Goal: Find specific page/section: Find specific page/section

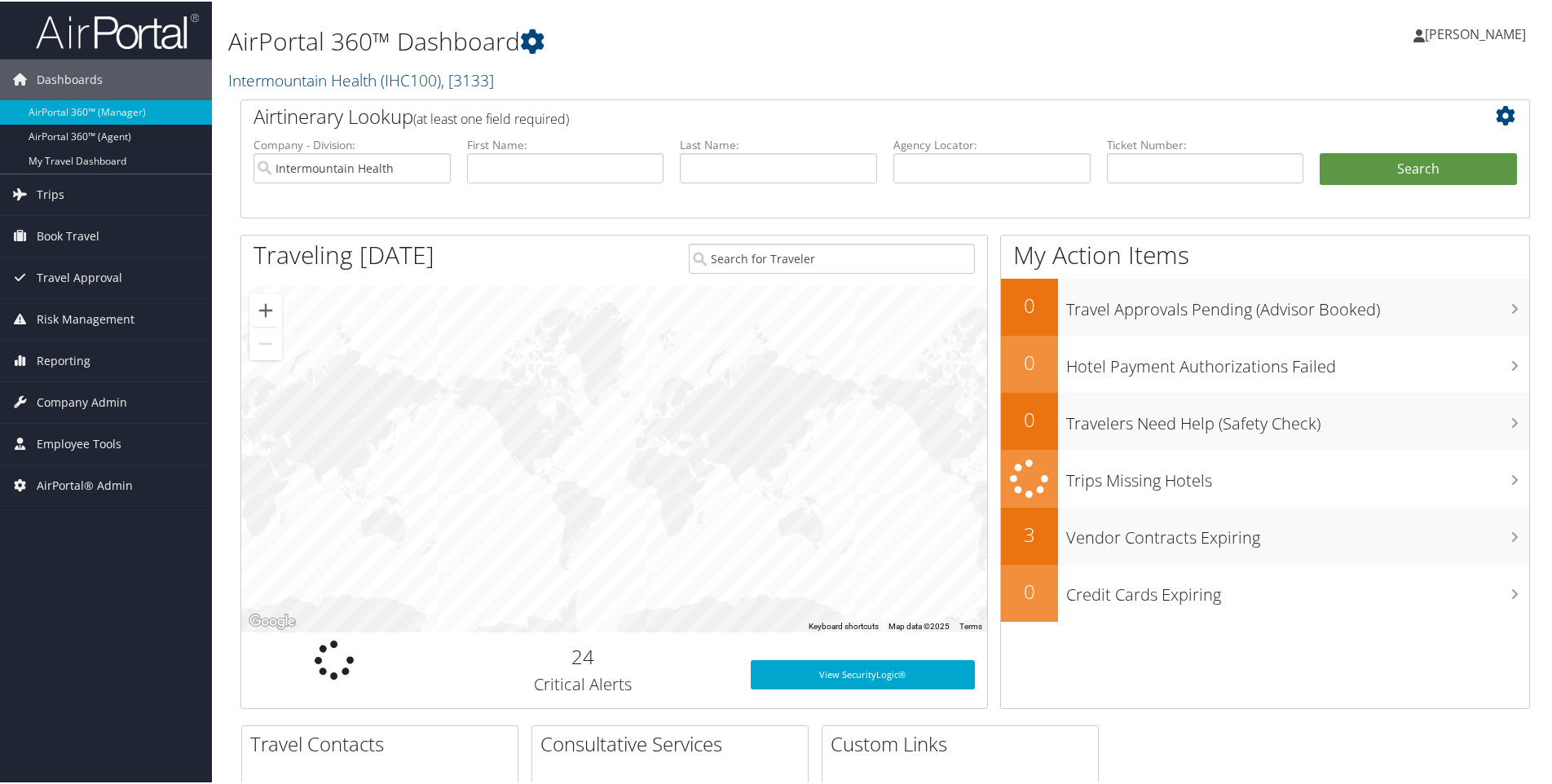
click at [369, 75] on link "Intermountain Health ( IHC100 ) , [ 3133 ]" at bounding box center [361, 78] width 266 height 22
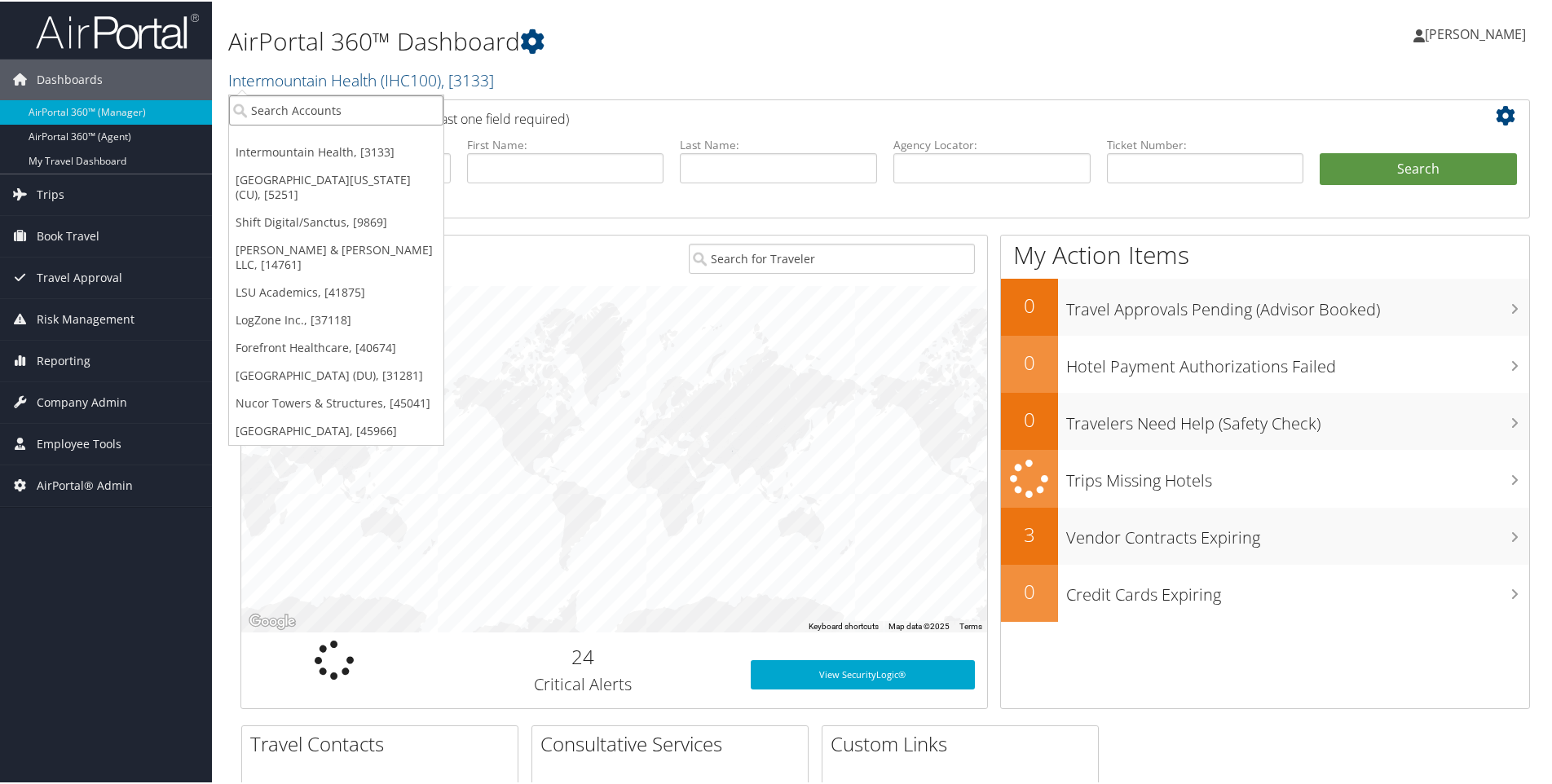
click at [345, 110] on input "search" at bounding box center [336, 108] width 214 height 30
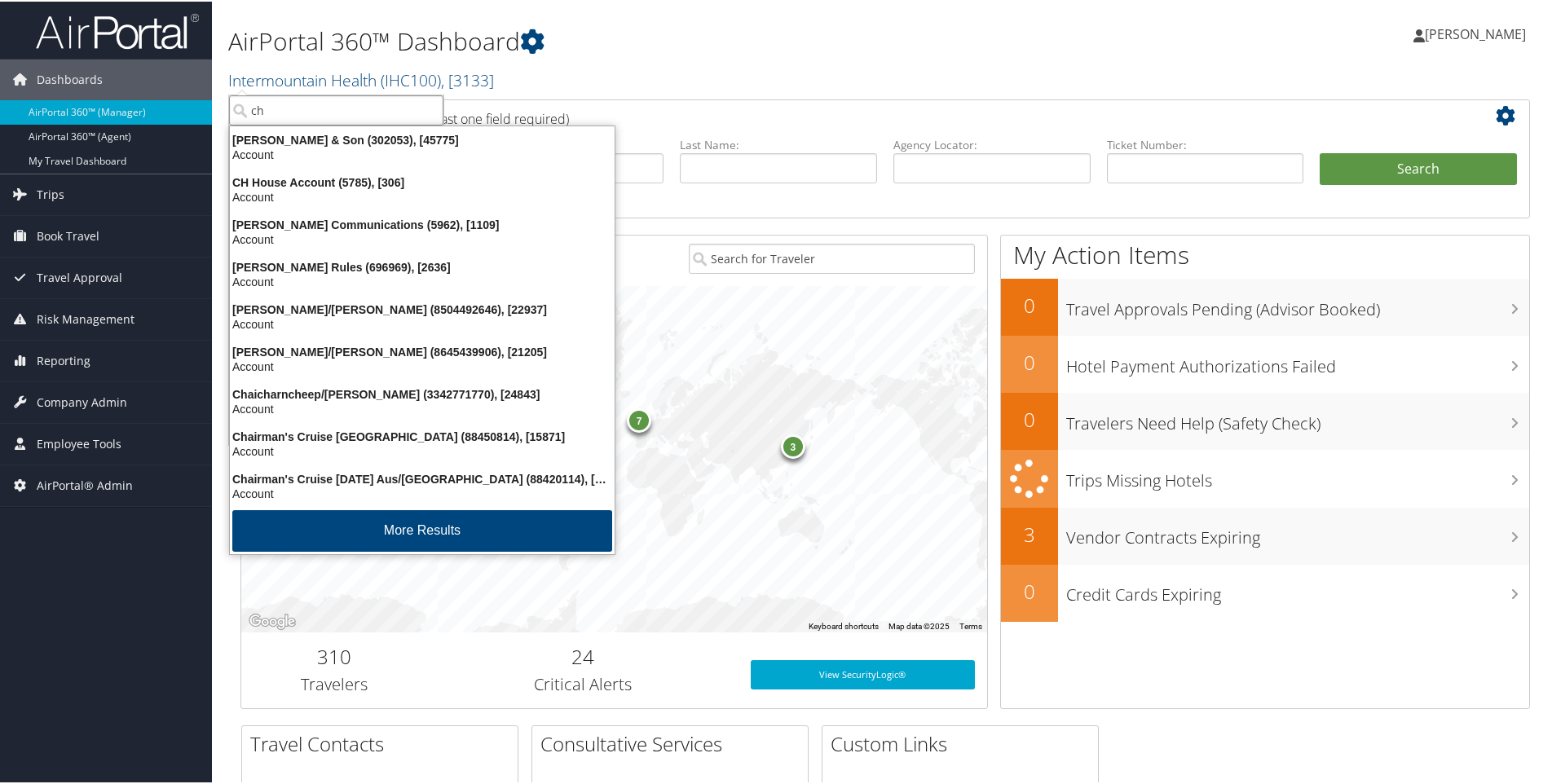
type input "ch g"
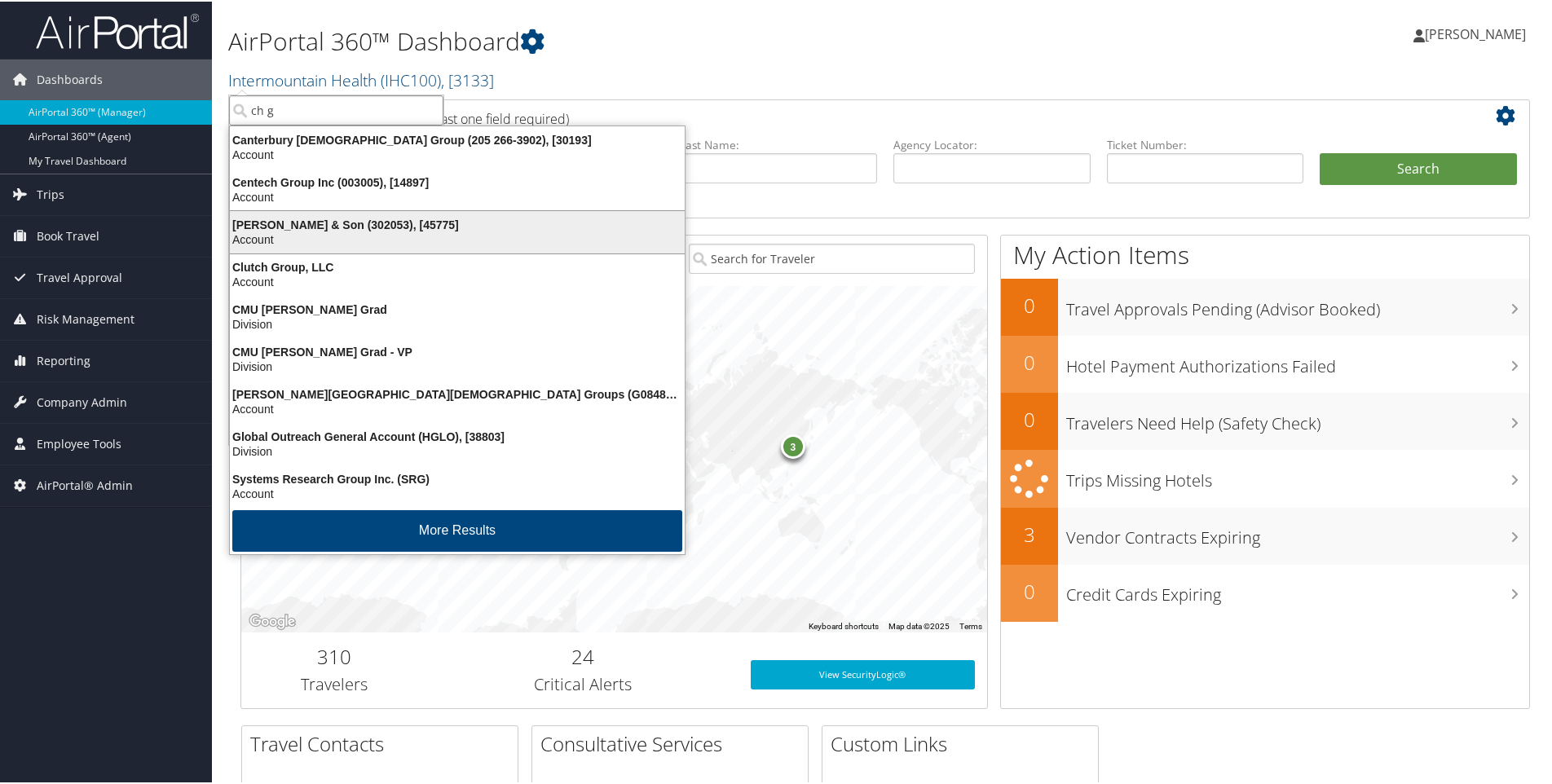
click at [579, 242] on div "Account" at bounding box center [457, 238] width 474 height 15
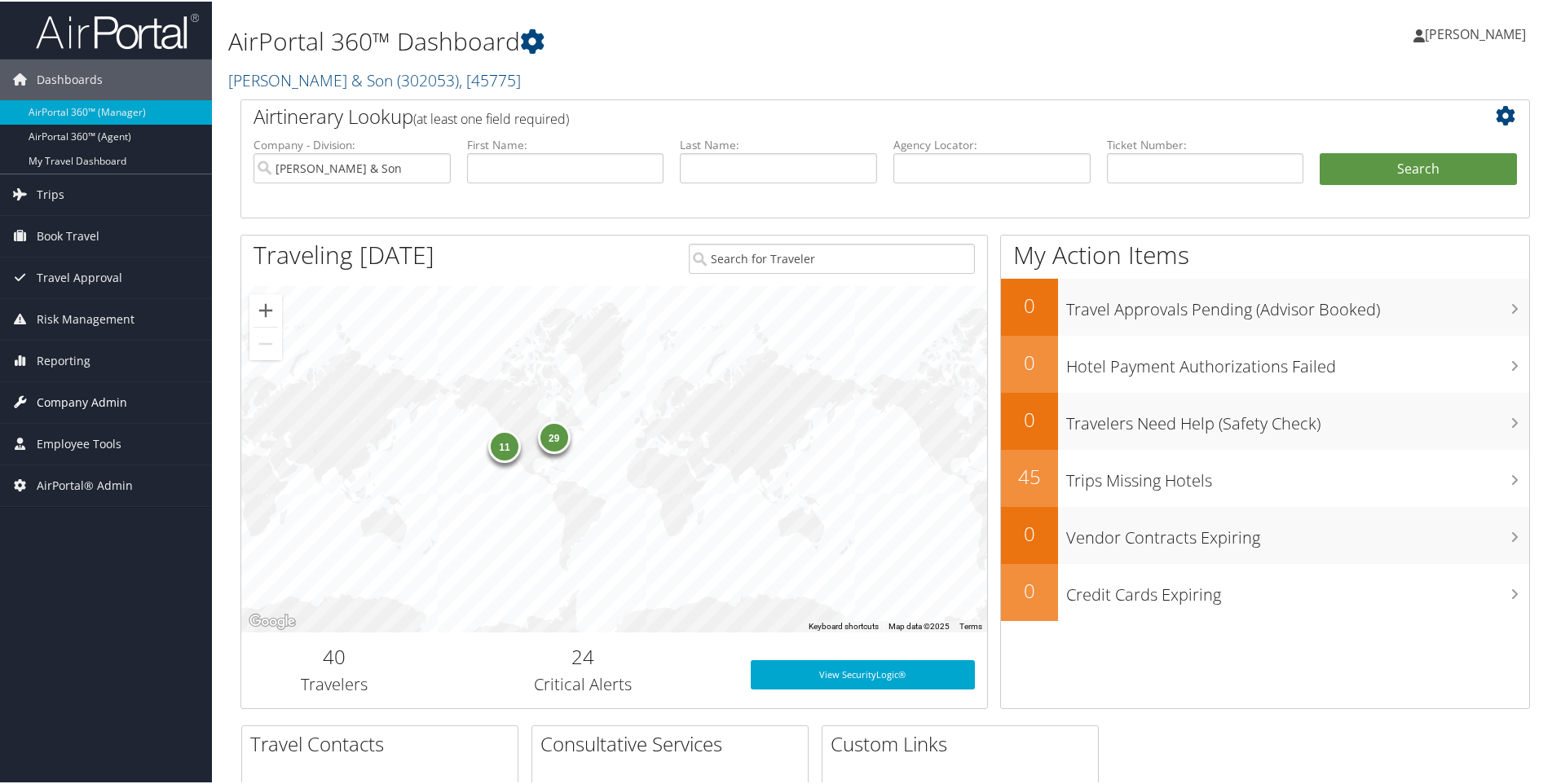
click at [76, 397] on span "Company Admin" at bounding box center [82, 401] width 91 height 41
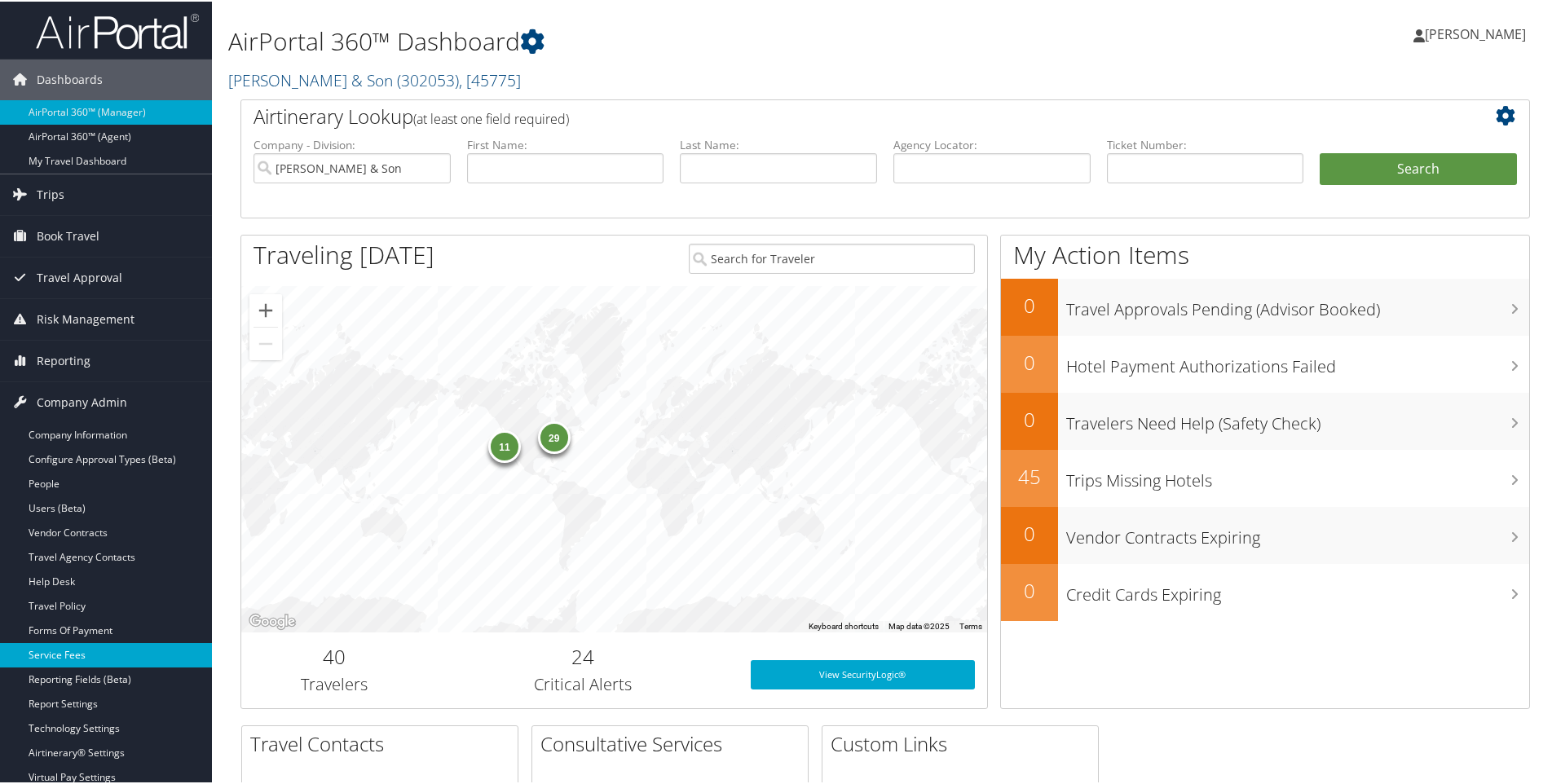
click at [115, 647] on link "Service Fees" at bounding box center [105, 653] width 212 height 25
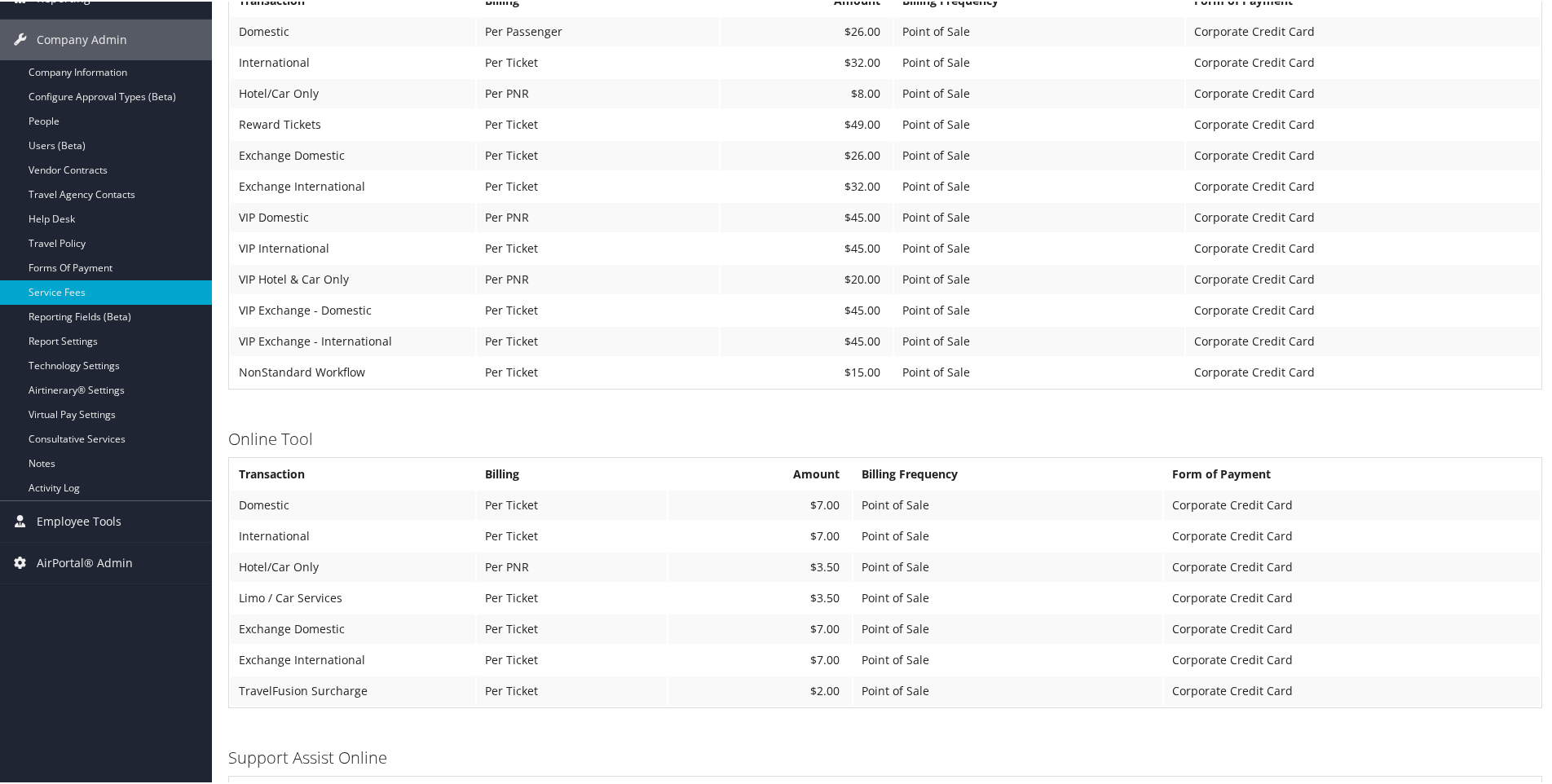
scroll to position [261, 0]
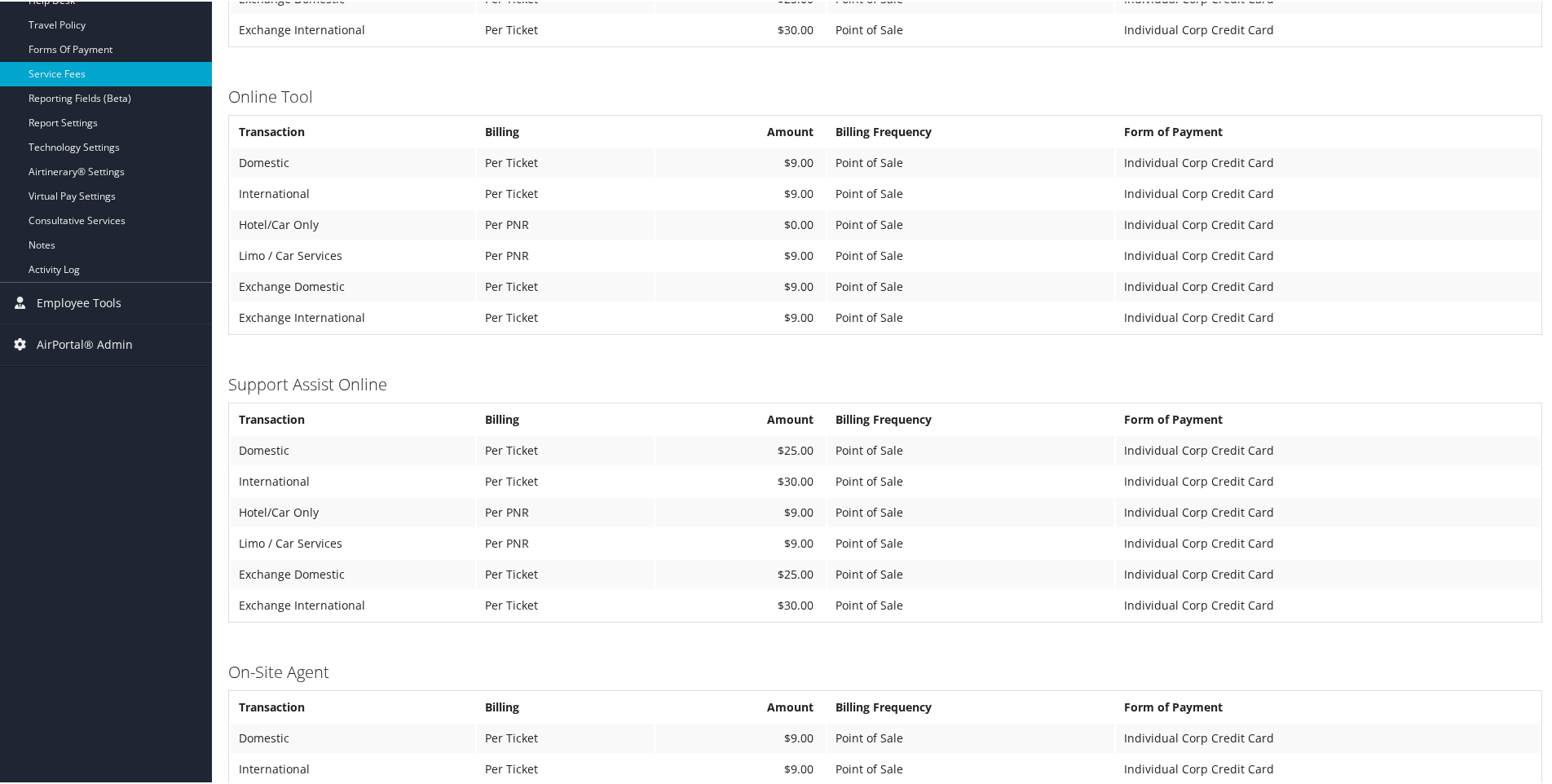
scroll to position [571, 0]
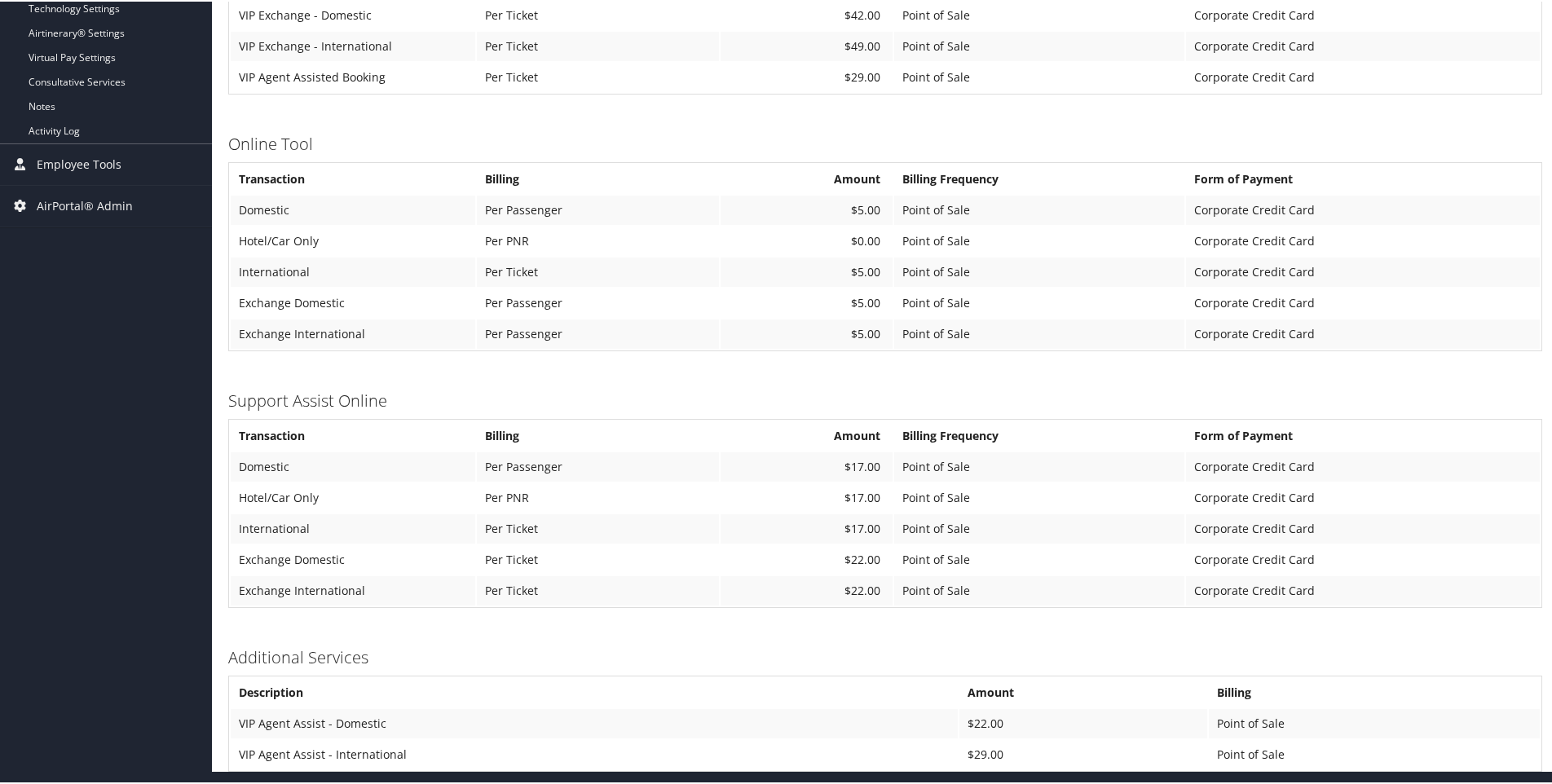
scroll to position [649, 0]
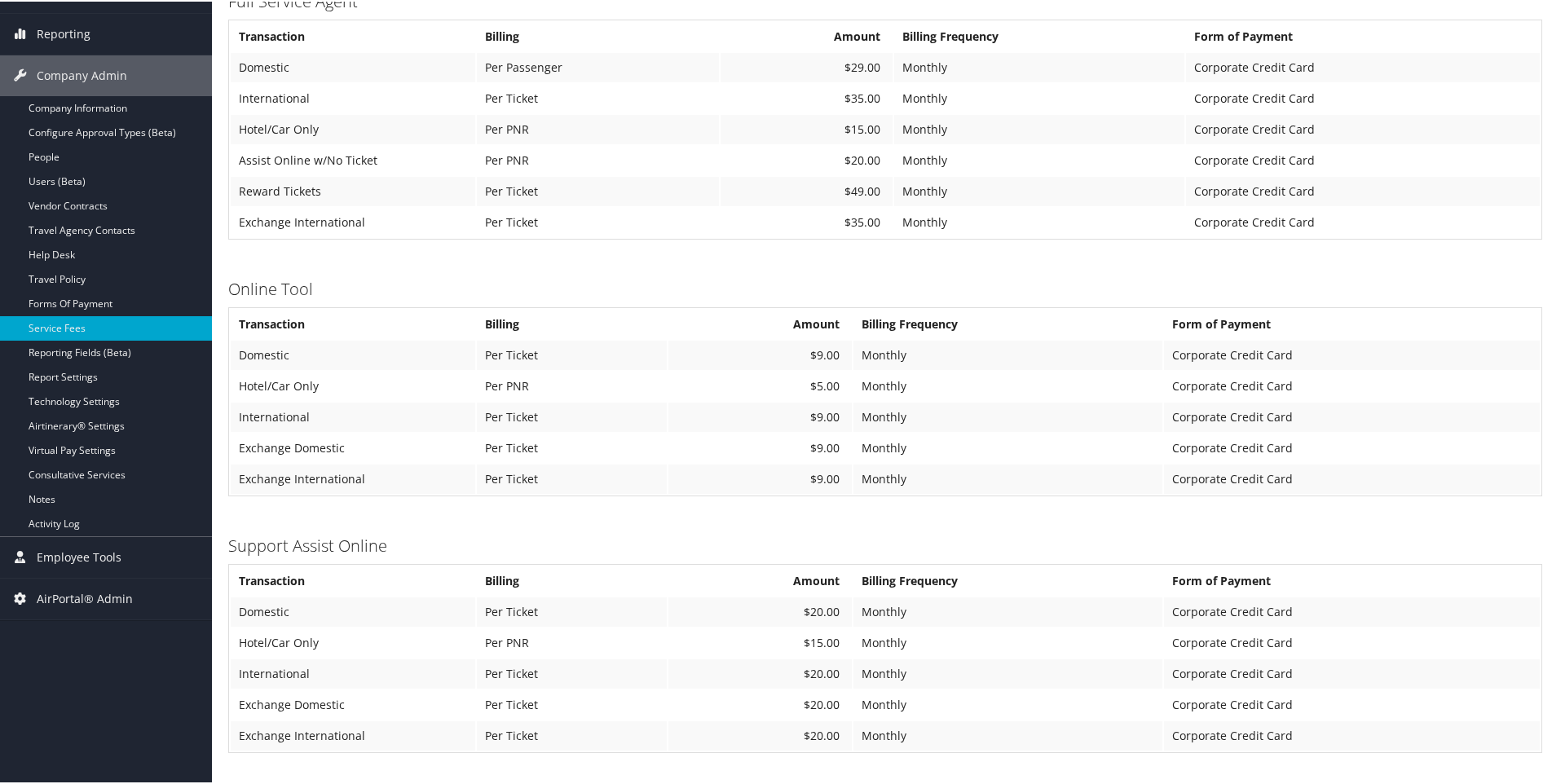
scroll to position [326, 0]
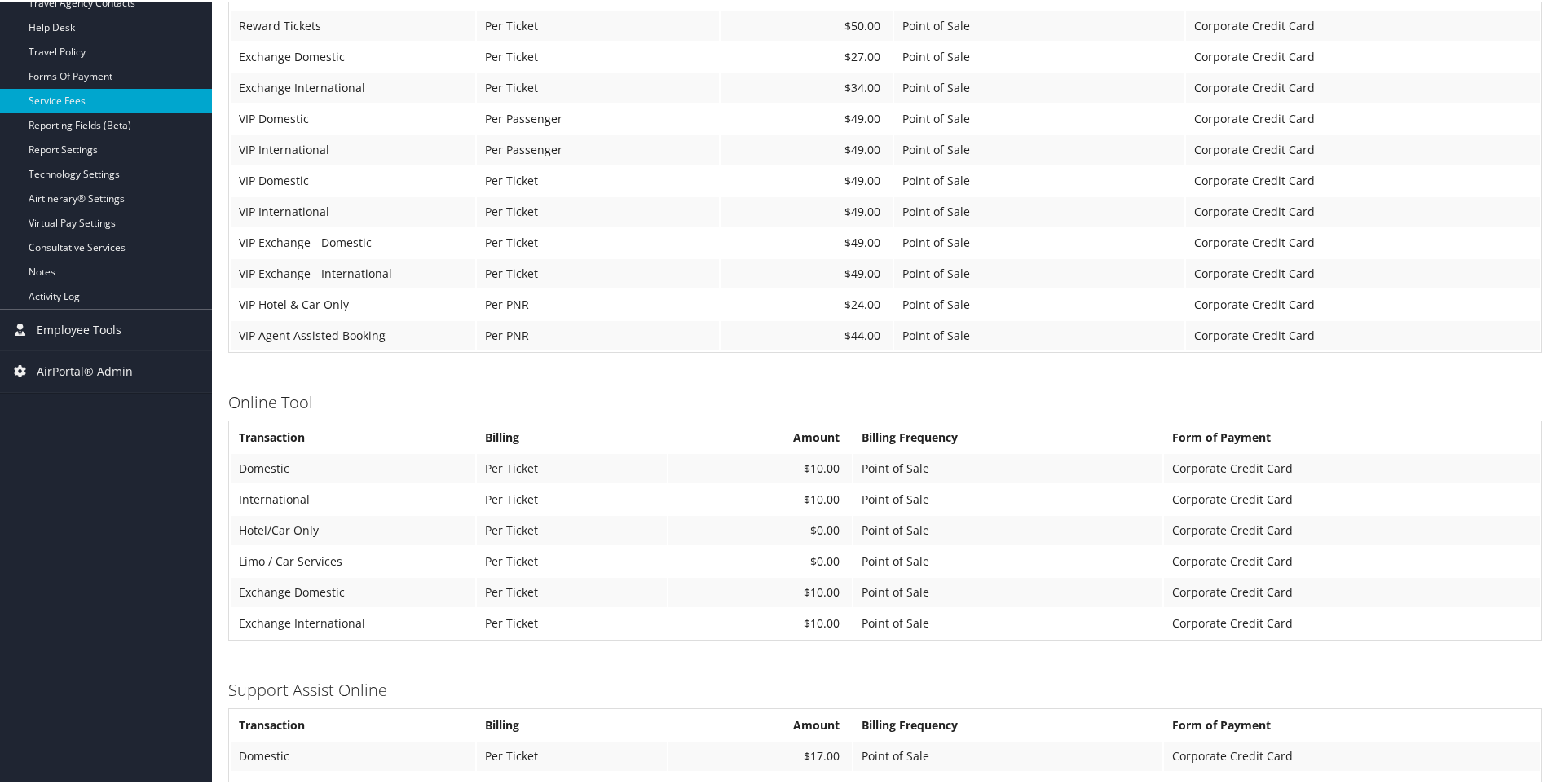
scroll to position [489, 0]
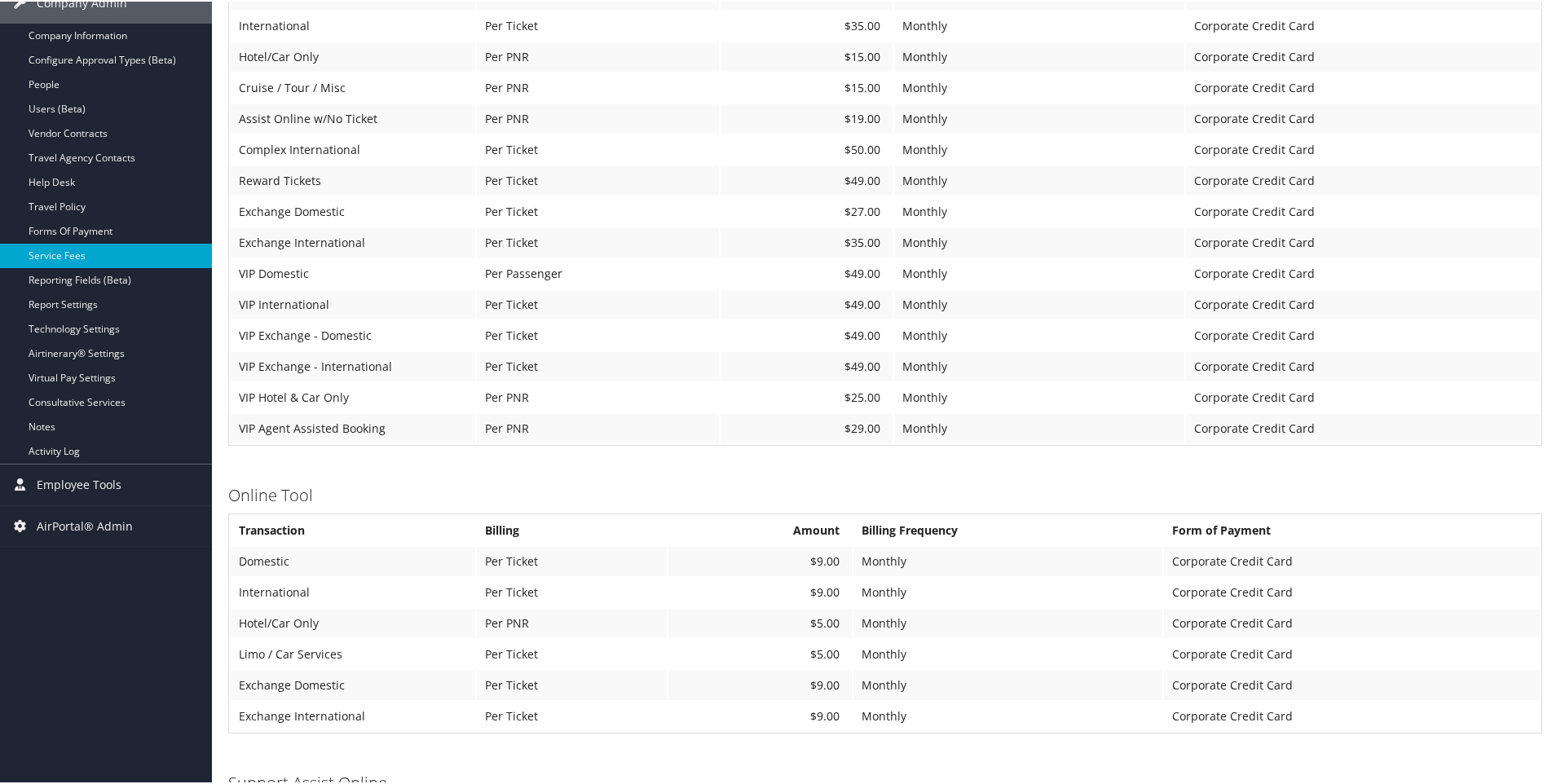
scroll to position [652, 0]
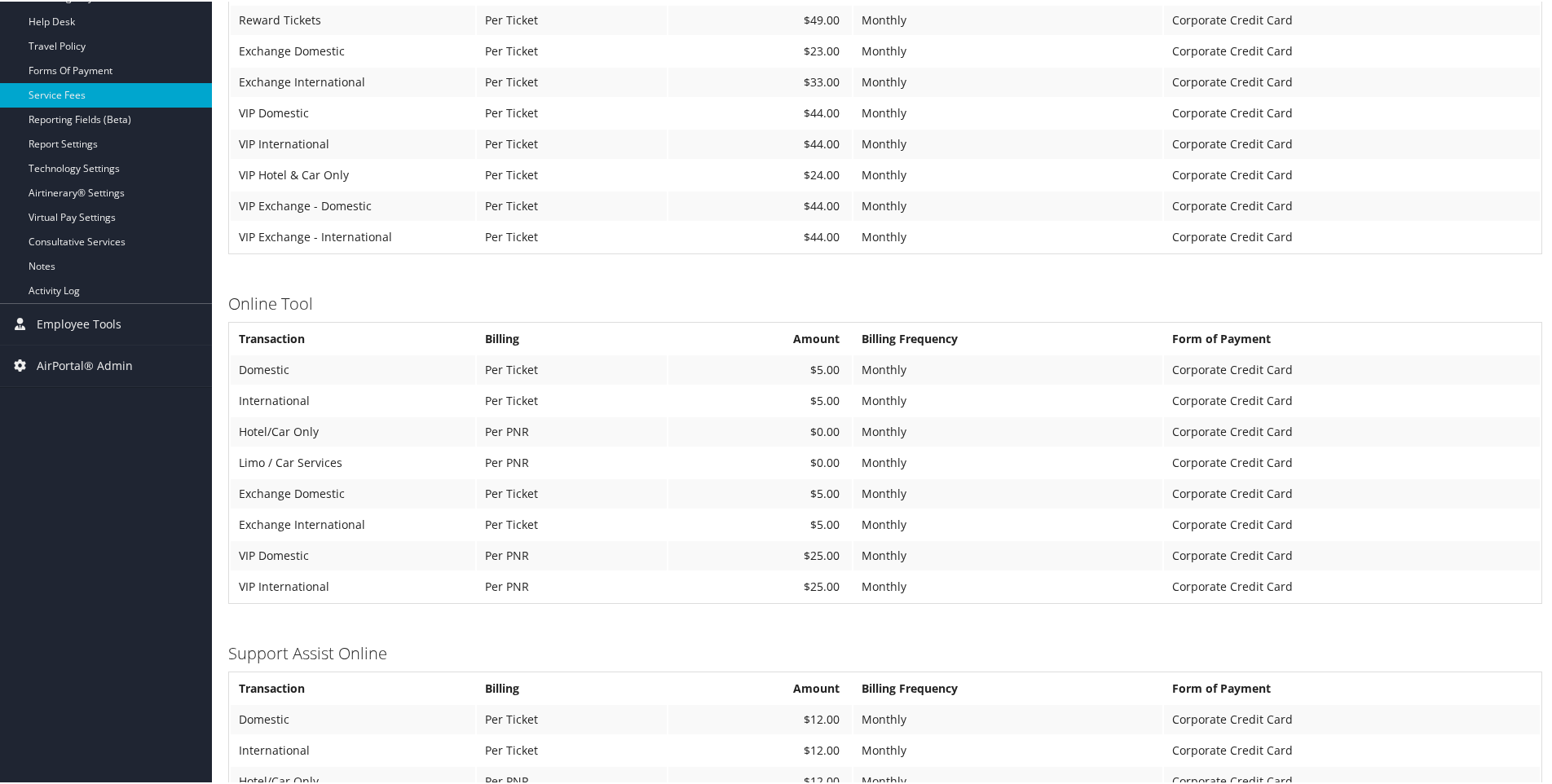
scroll to position [489, 0]
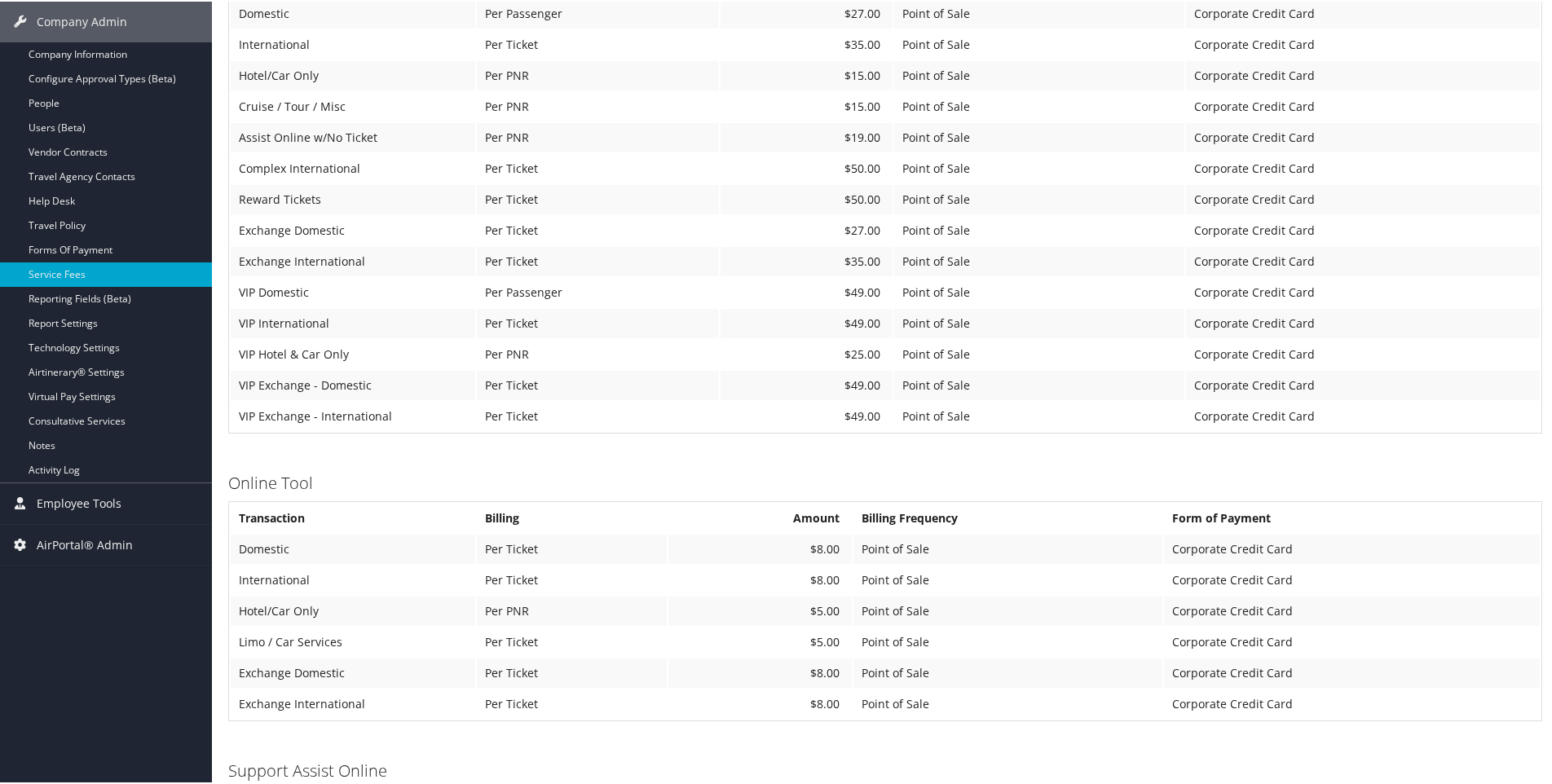
scroll to position [326, 0]
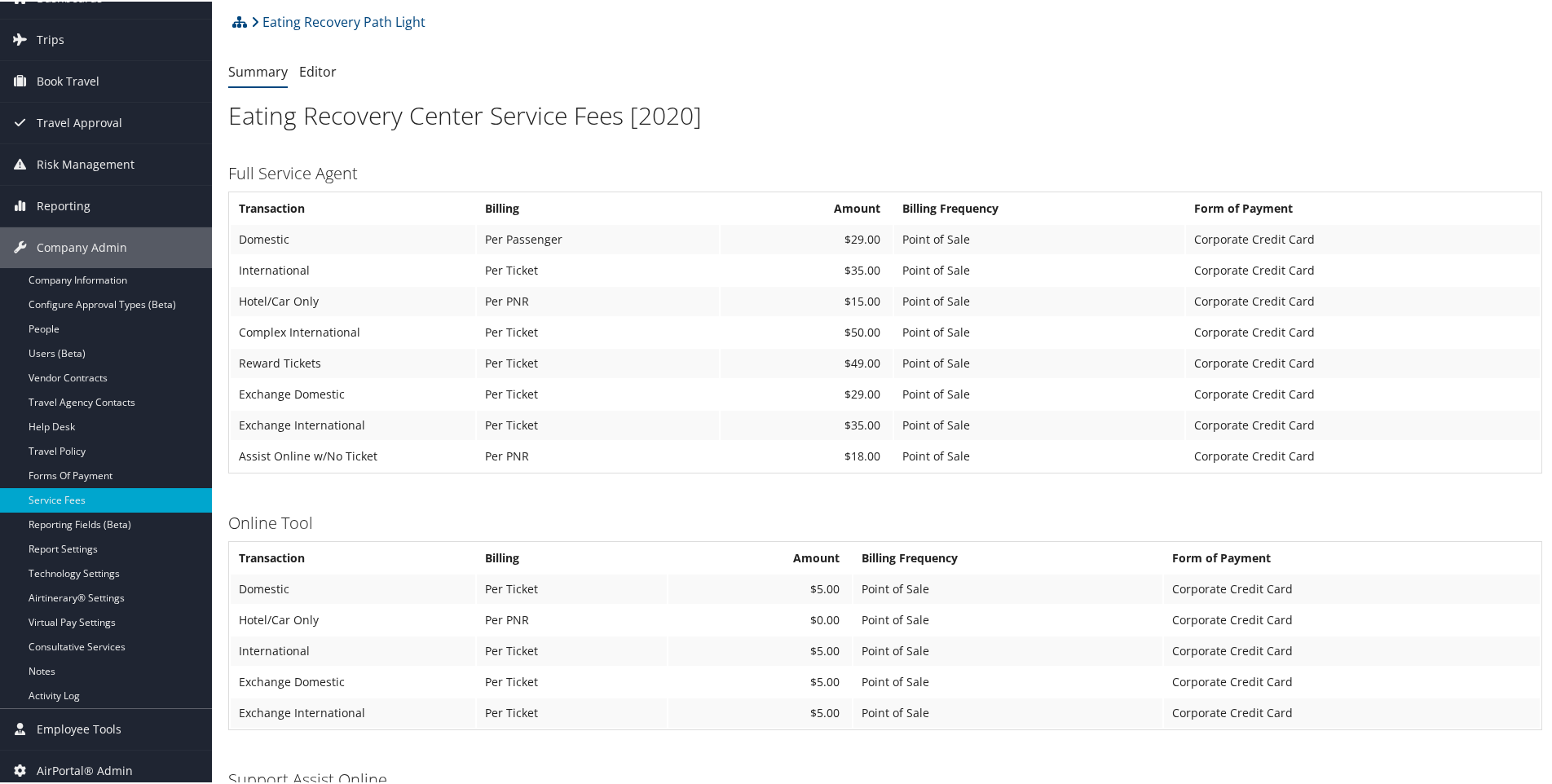
scroll to position [401, 0]
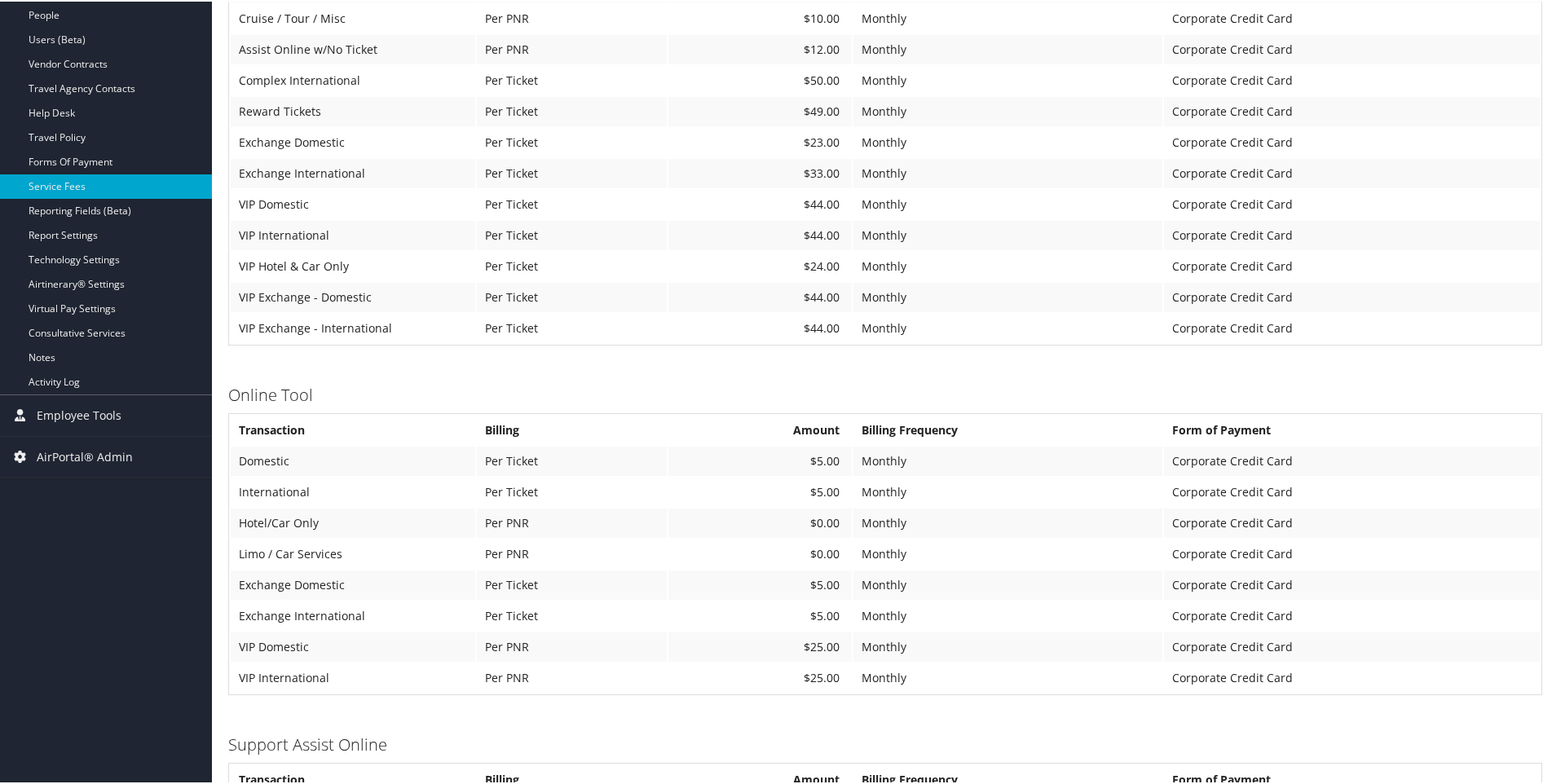
scroll to position [408, 0]
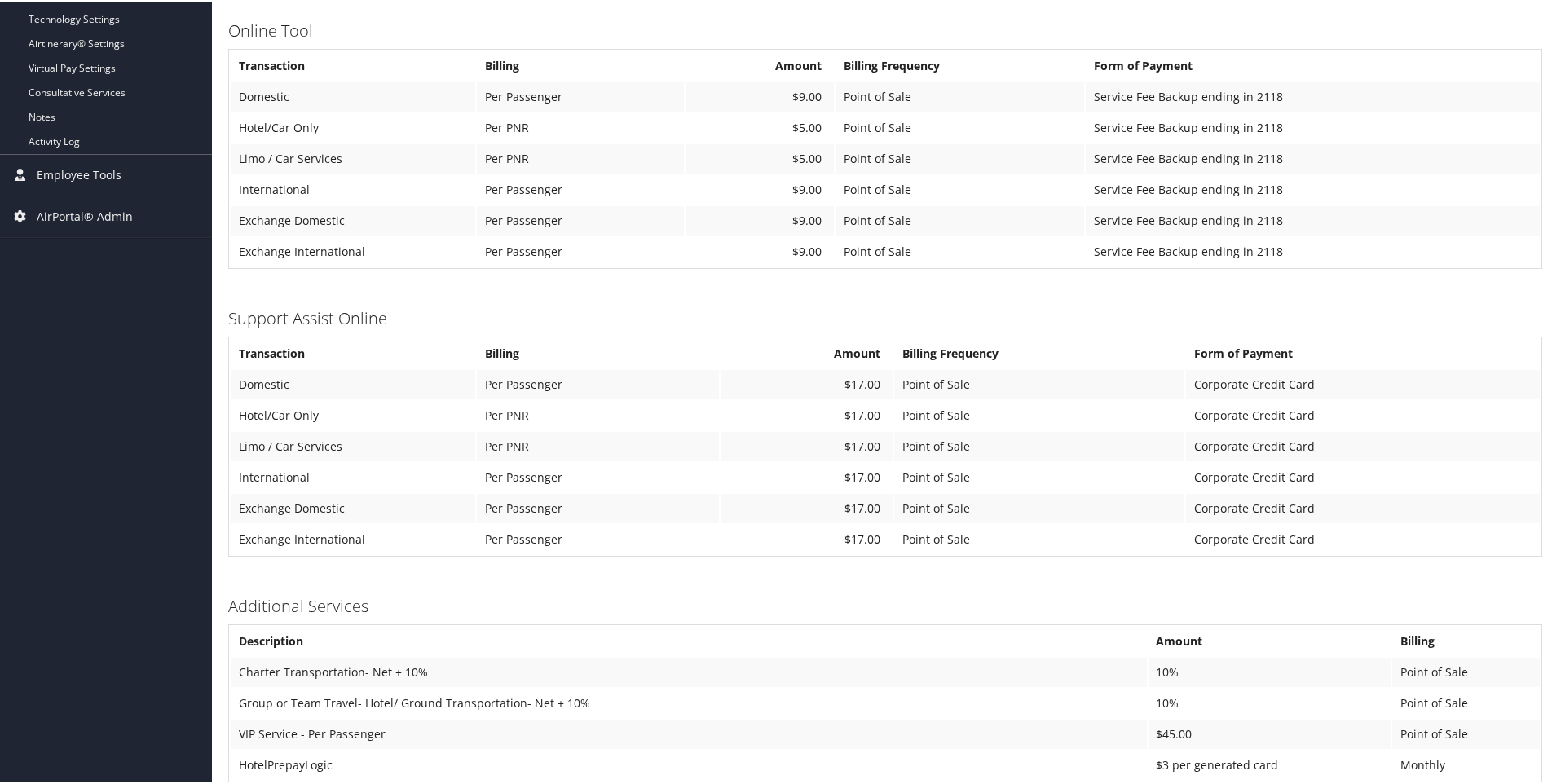
scroll to position [652, 0]
